Goal: Check status

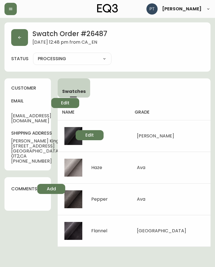
click at [9, 32] on div "Swatch Order # 26487 [DATE] 12:48 pm from [GEOGRAPHIC_DATA] status PROCESSING P…" at bounding box center [107, 46] width 206 height 49
click at [18, 35] on button "button" at bounding box center [19, 37] width 17 height 17
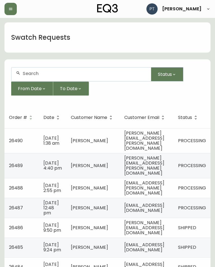
click at [166, 181] on td "[EMAIL_ADDRESS][PERSON_NAME][DOMAIN_NAME]" at bounding box center [147, 188] width 54 height 20
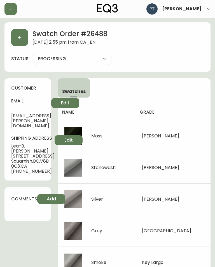
click at [22, 37] on button "button" at bounding box center [19, 37] width 17 height 17
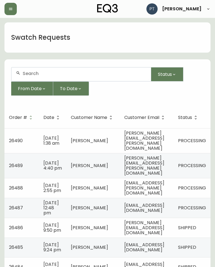
click at [69, 162] on td "[PERSON_NAME]" at bounding box center [92, 165] width 53 height 25
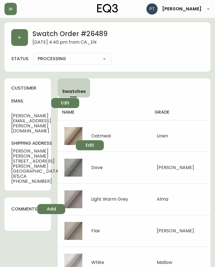
click at [20, 36] on icon "button" at bounding box center [19, 37] width 4 height 4
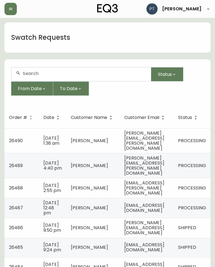
click at [71, 137] on span "[PERSON_NAME]" at bounding box center [89, 140] width 37 height 6
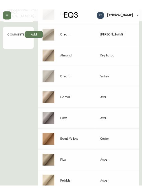
scroll to position [230, 0]
